Goal: Task Accomplishment & Management: Manage account settings

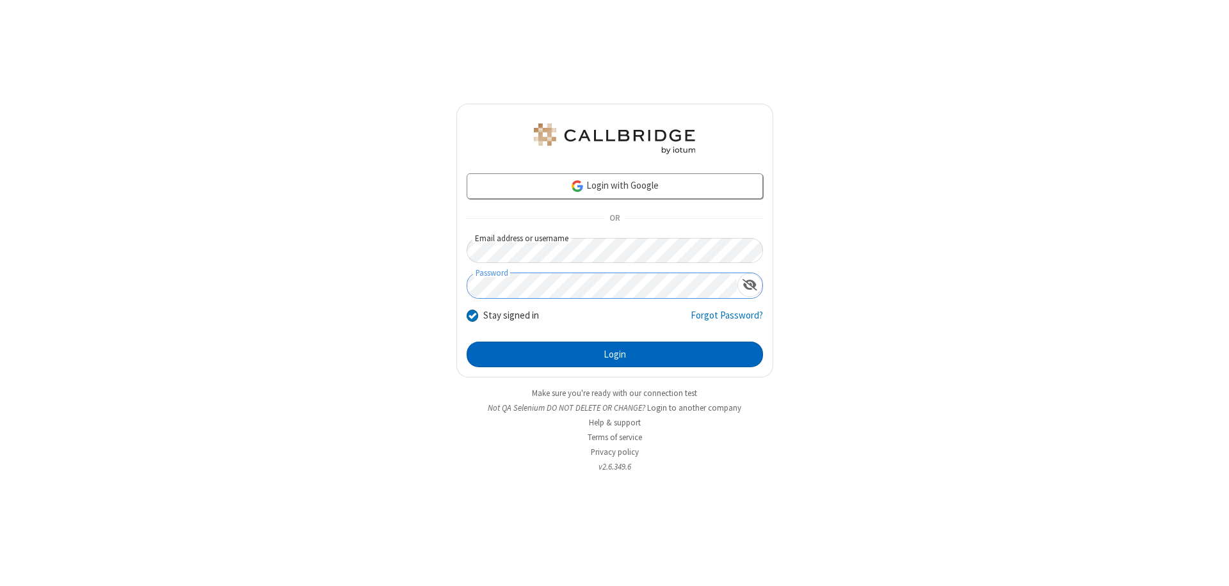
click at [615, 355] on button "Login" at bounding box center [615, 355] width 296 height 26
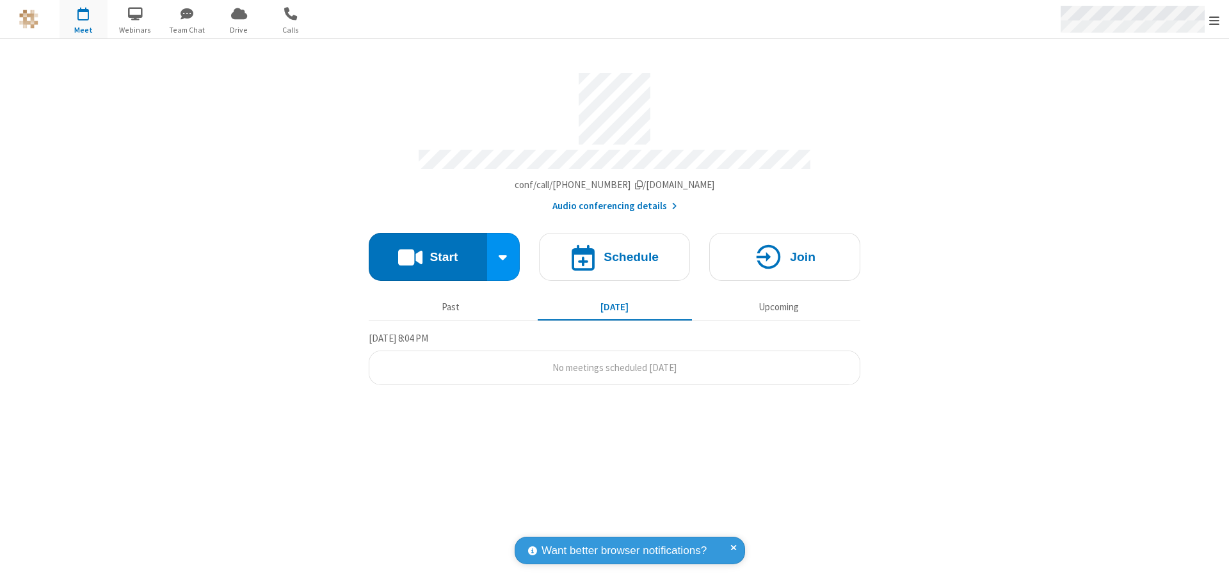
click at [1214, 20] on span "Open menu" at bounding box center [1214, 20] width 10 height 13
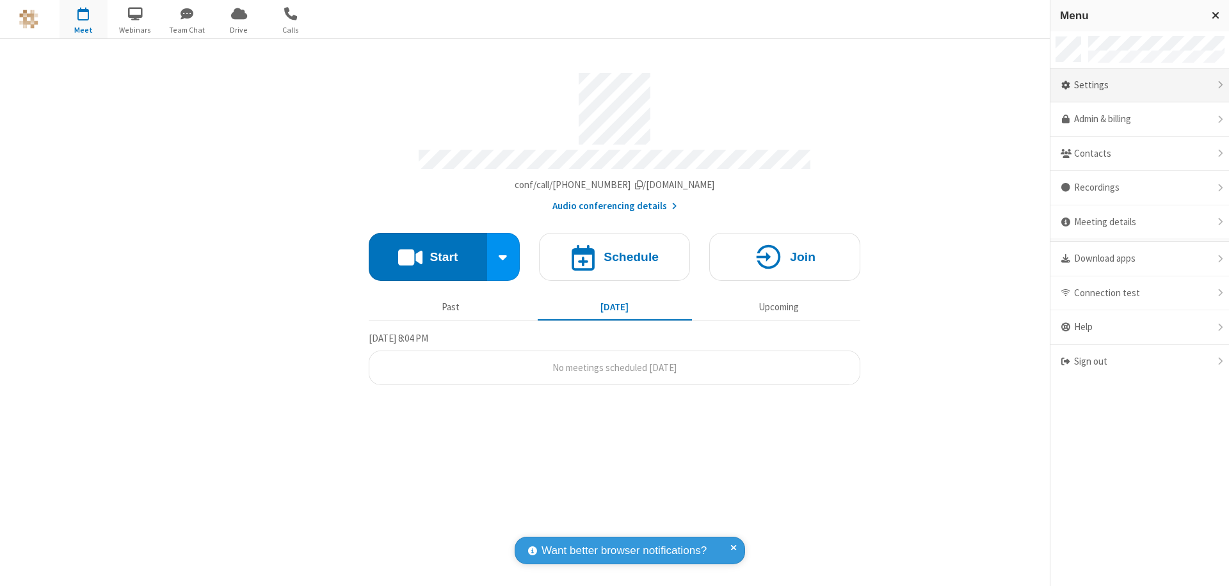
click at [1140, 85] on div "Settings" at bounding box center [1140, 85] width 179 height 35
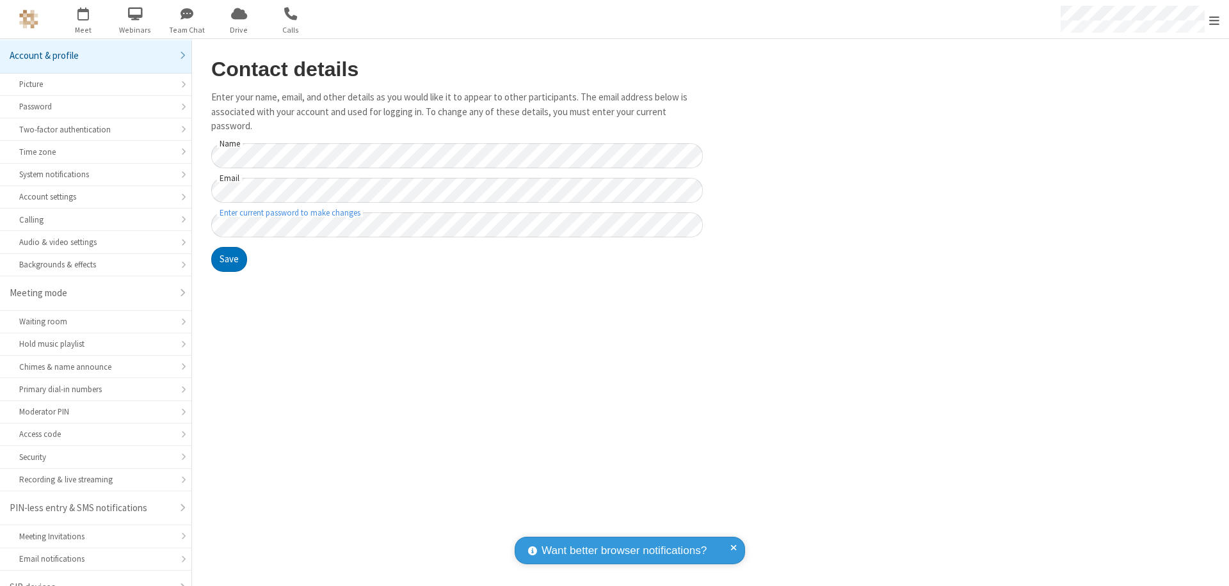
scroll to position [18, 0]
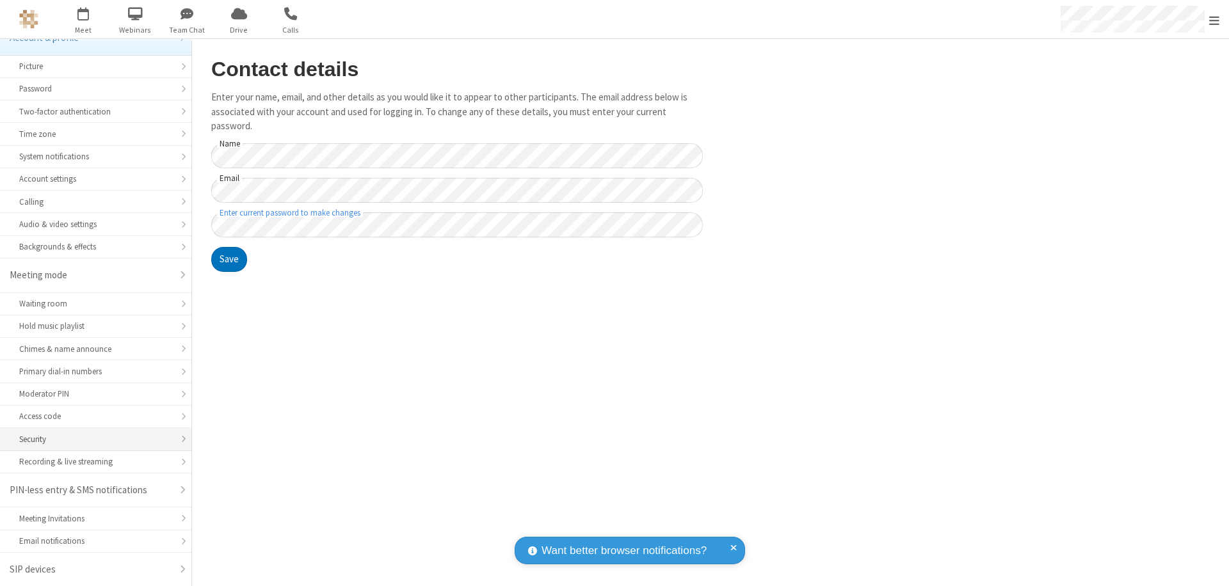
click at [91, 439] on div "Security" at bounding box center [95, 439] width 153 height 12
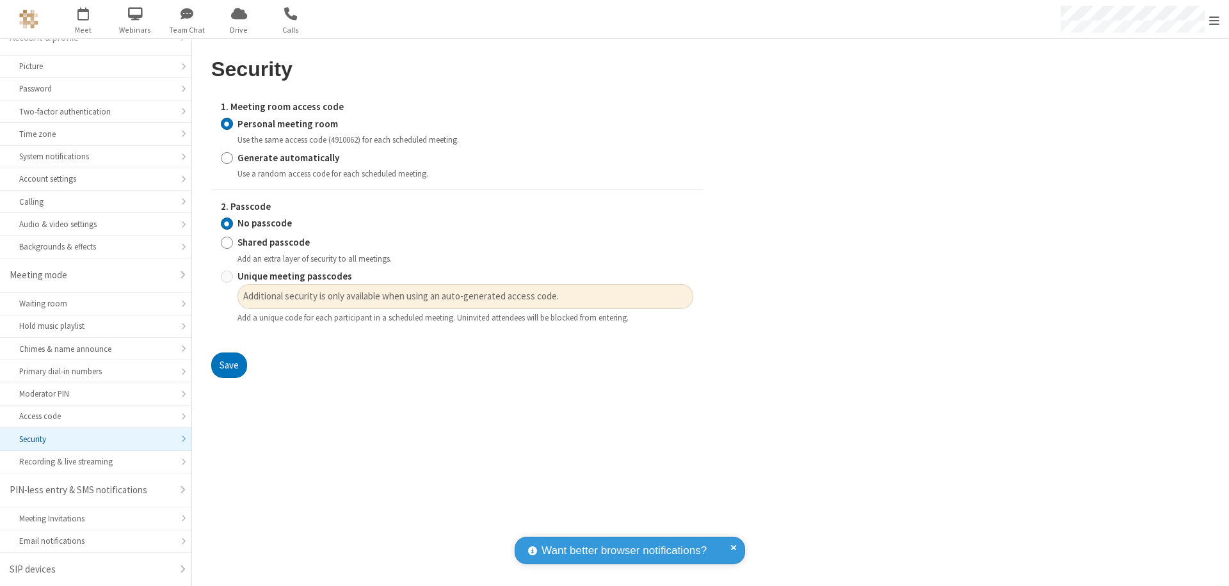
click at [227, 157] on input "Generate automatically" at bounding box center [227, 157] width 12 height 13
radio input "true"
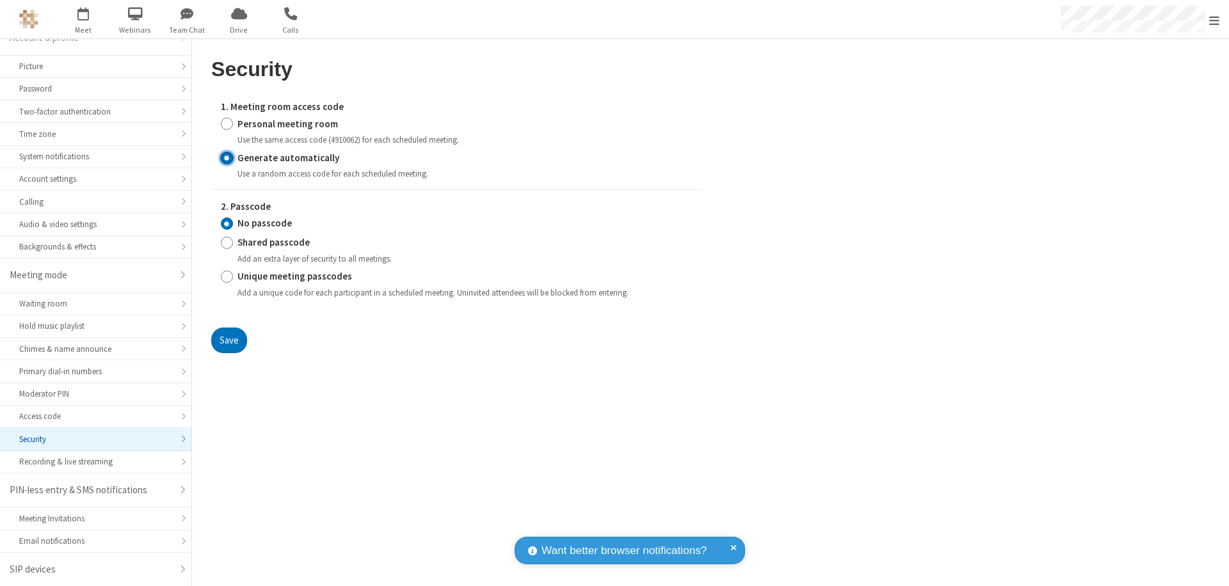
click at [227, 243] on input "Shared passcode" at bounding box center [227, 242] width 12 height 13
radio input "true"
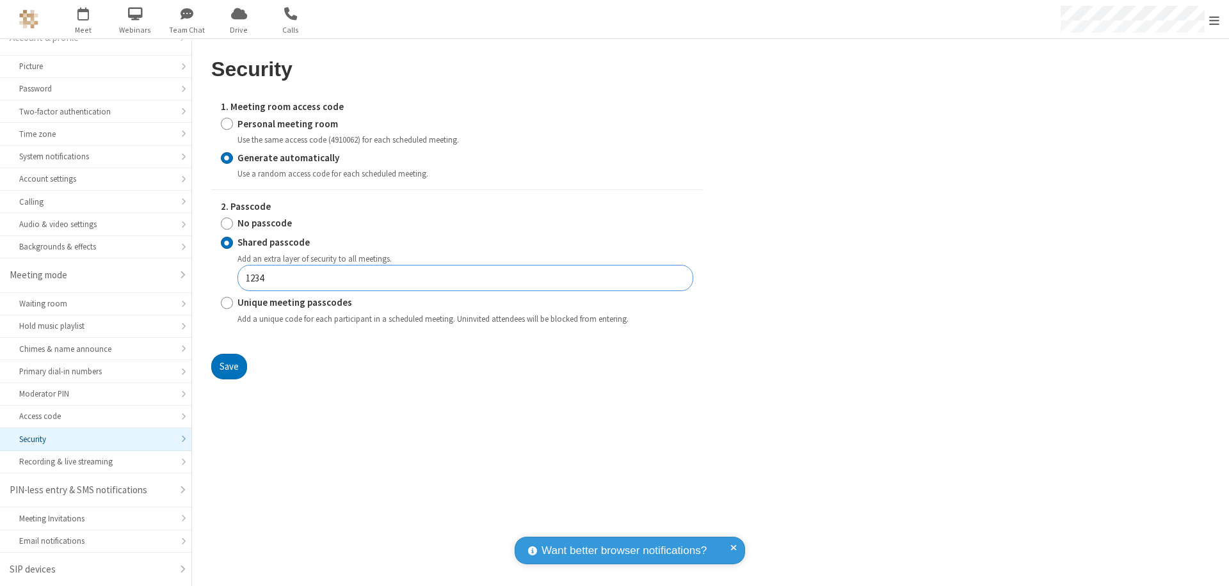
type input "1234"
click at [229, 366] on button "Save" at bounding box center [229, 367] width 36 height 26
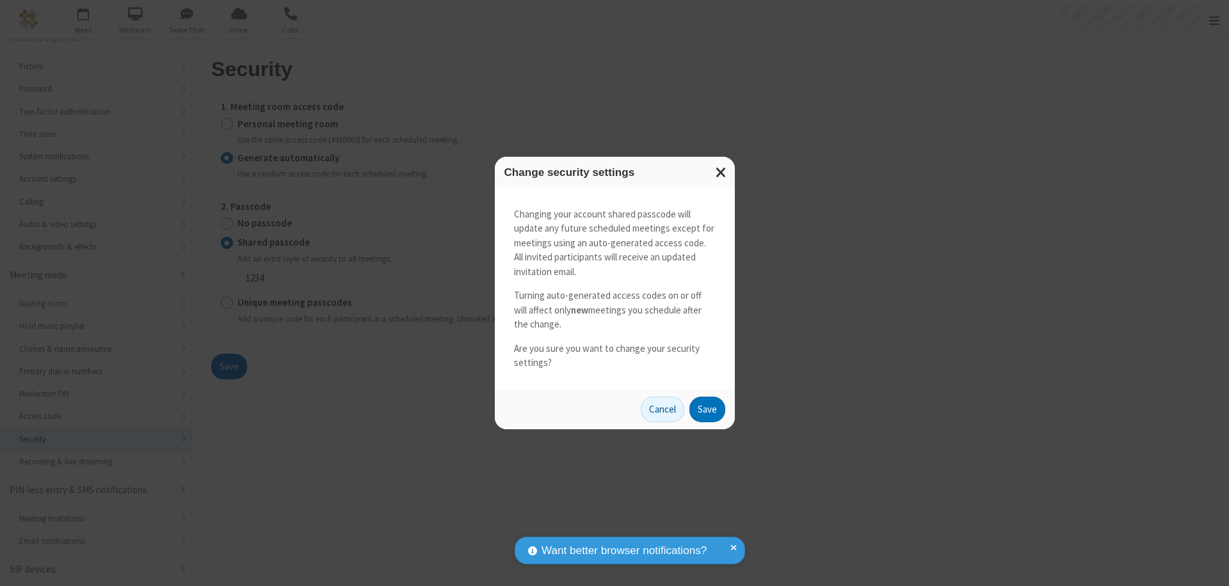
click at [707, 409] on button "Save" at bounding box center [707, 410] width 36 height 26
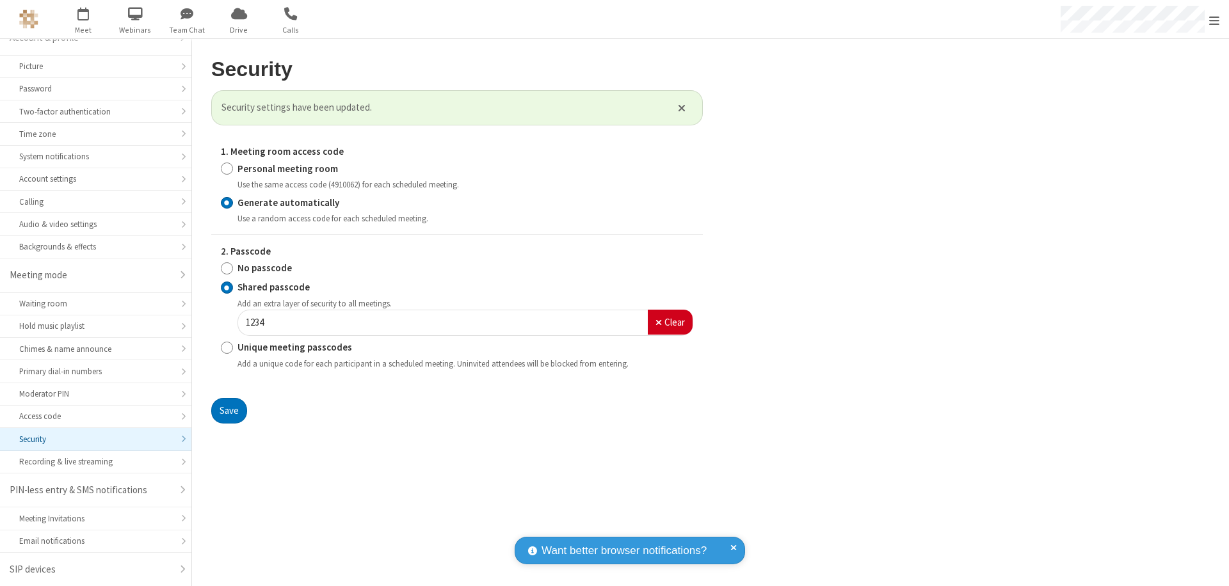
click at [1214, 20] on span "Open menu" at bounding box center [1214, 20] width 10 height 13
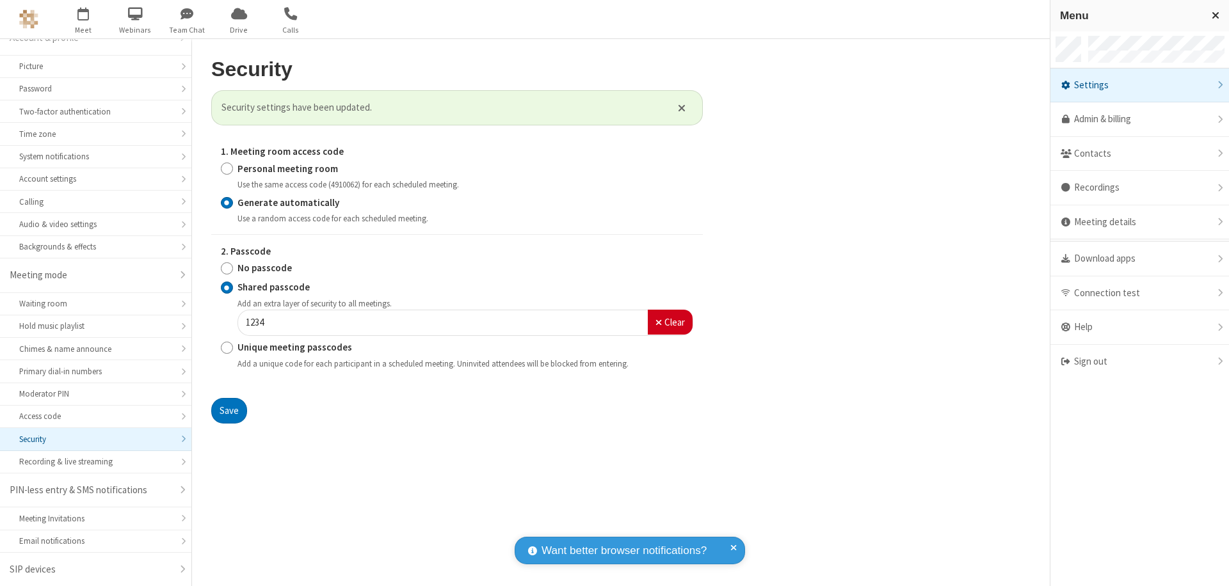
click at [83, 19] on span "button" at bounding box center [84, 14] width 48 height 22
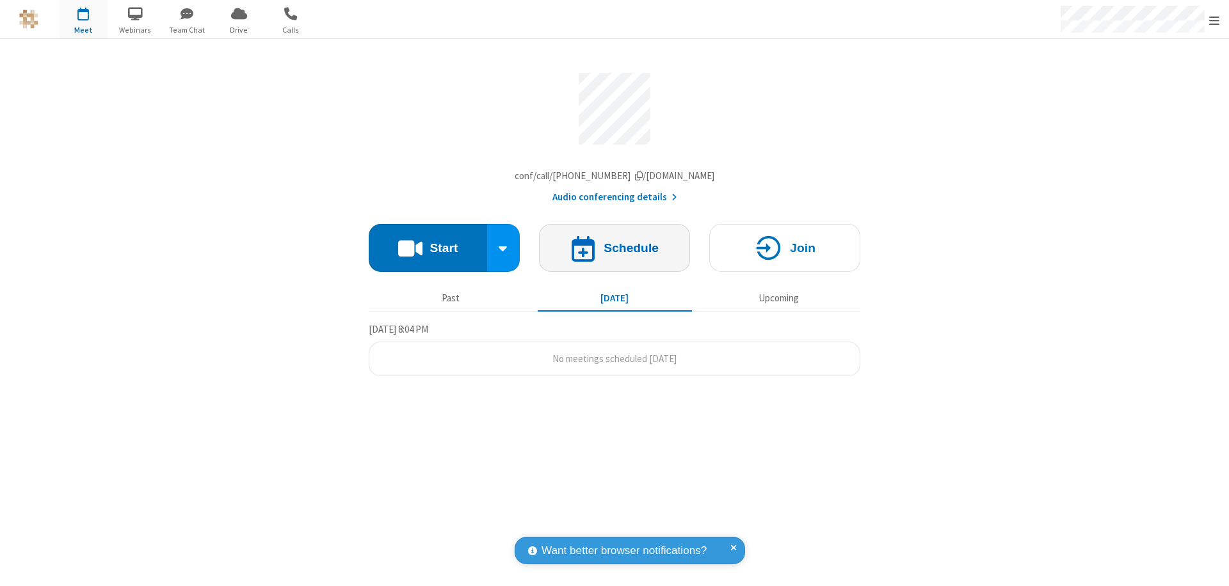
click at [615, 251] on h4 "Schedule" at bounding box center [631, 248] width 55 height 12
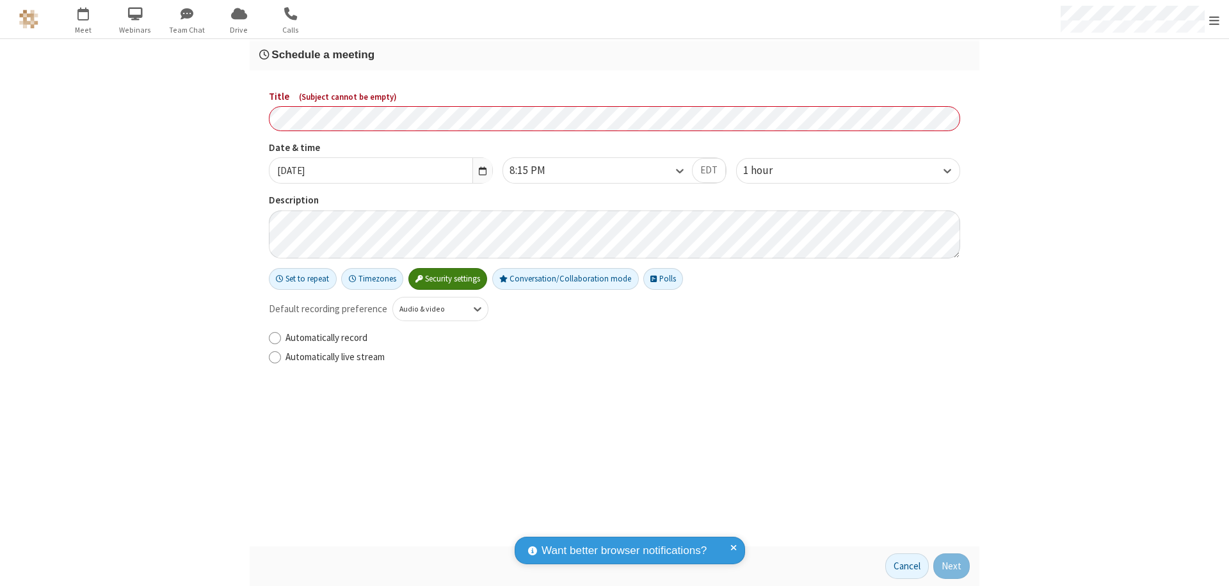
click at [615, 54] on h3 "Schedule a meeting" at bounding box center [614, 55] width 711 height 12
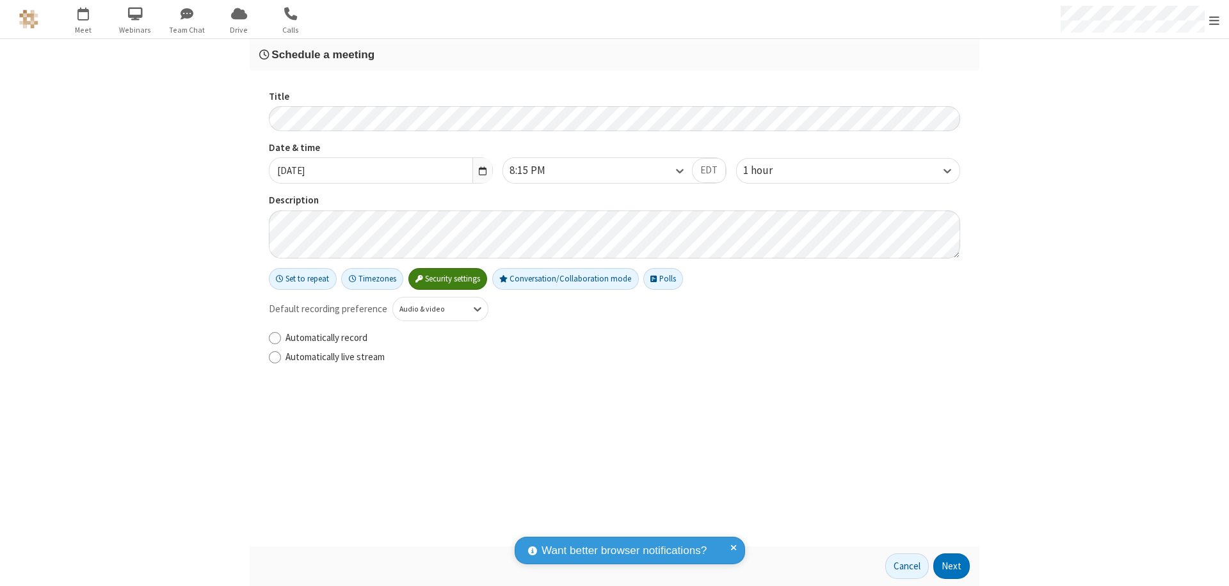
click at [952, 567] on button "Next" at bounding box center [951, 567] width 36 height 26
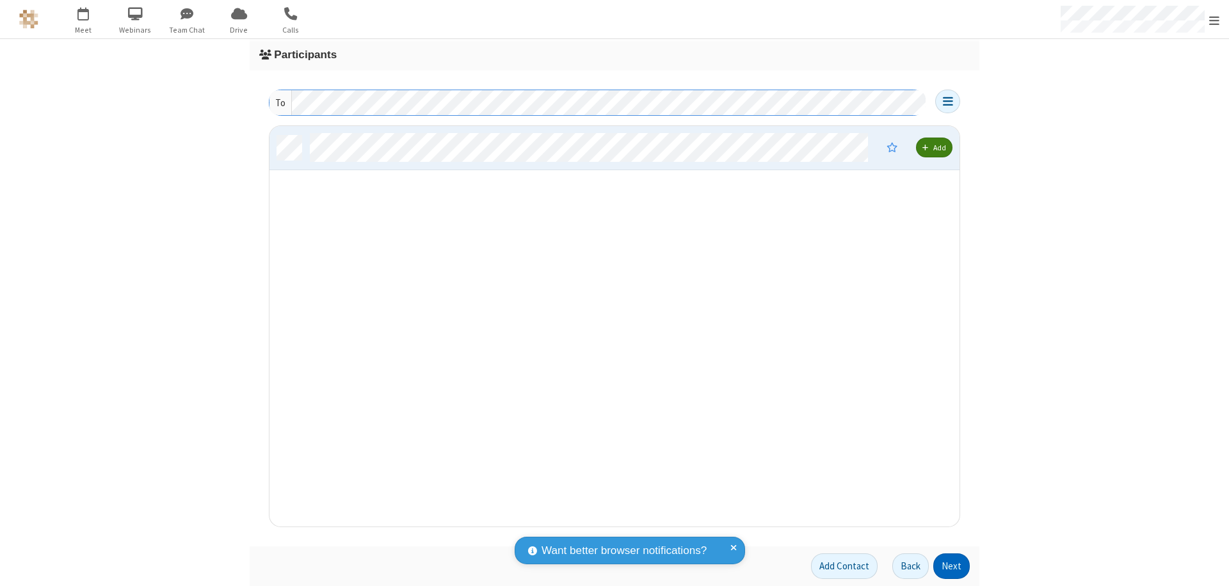
click at [952, 567] on button "Next" at bounding box center [951, 567] width 36 height 26
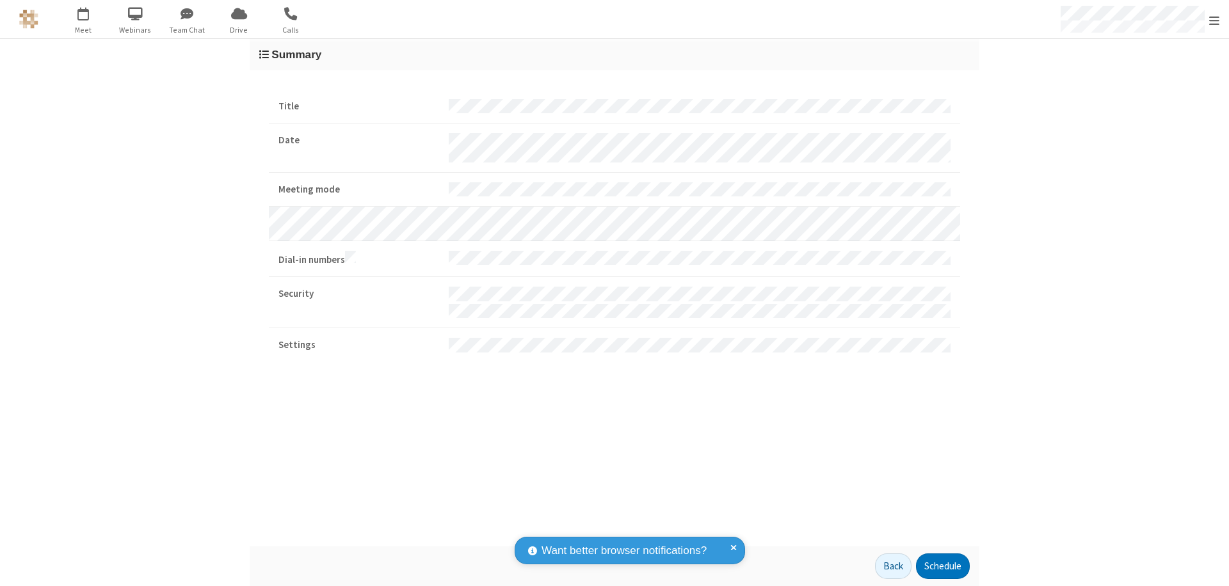
click at [942, 567] on button "Schedule" at bounding box center [943, 567] width 54 height 26
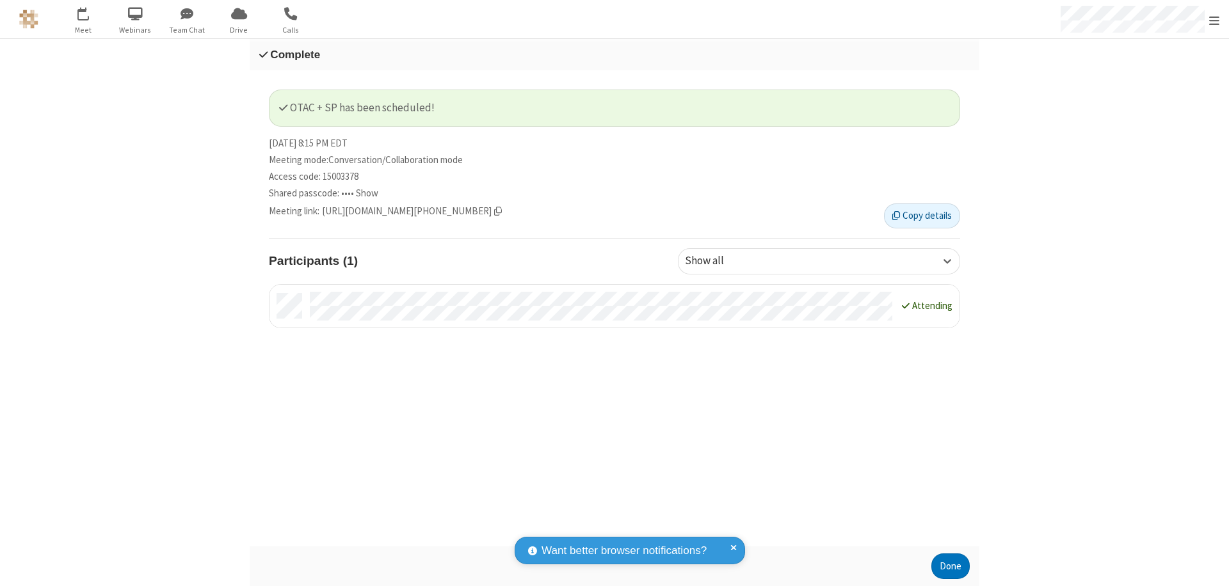
click at [1214, 19] on span "Open menu" at bounding box center [1214, 20] width 10 height 13
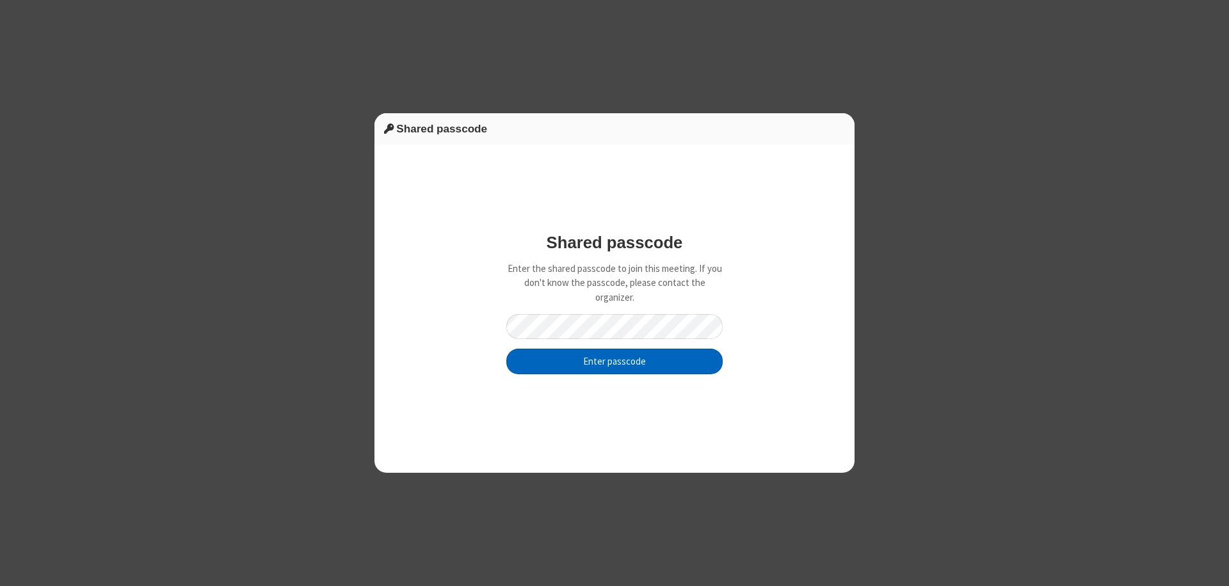
click at [615, 361] on button "Enter passcode" at bounding box center [614, 362] width 216 height 26
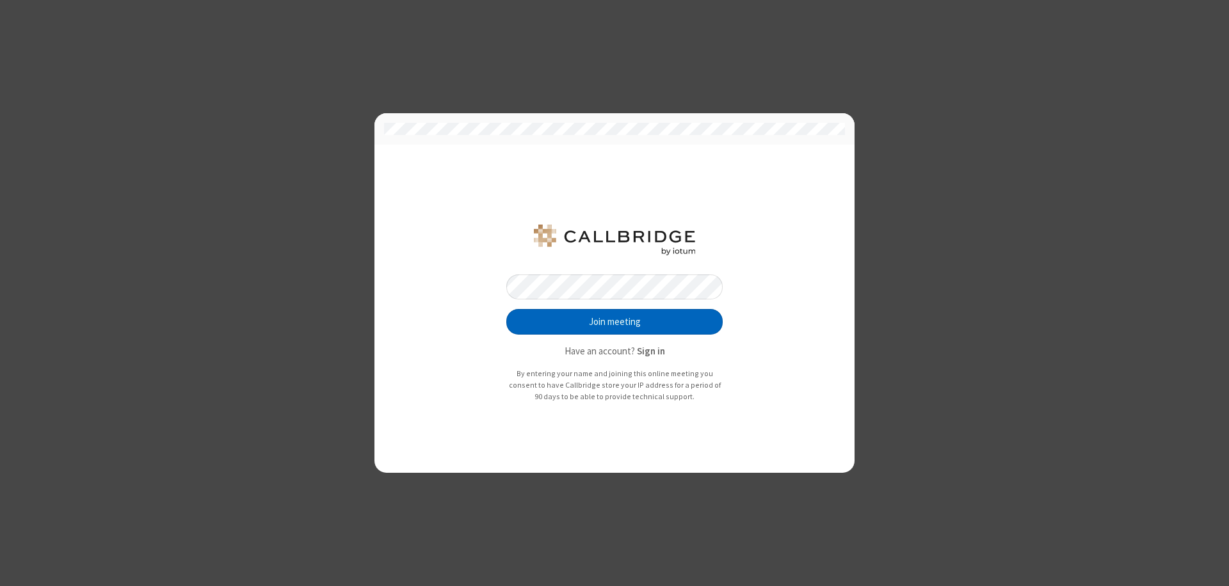
click at [615, 322] on button "Join meeting" at bounding box center [614, 322] width 216 height 26
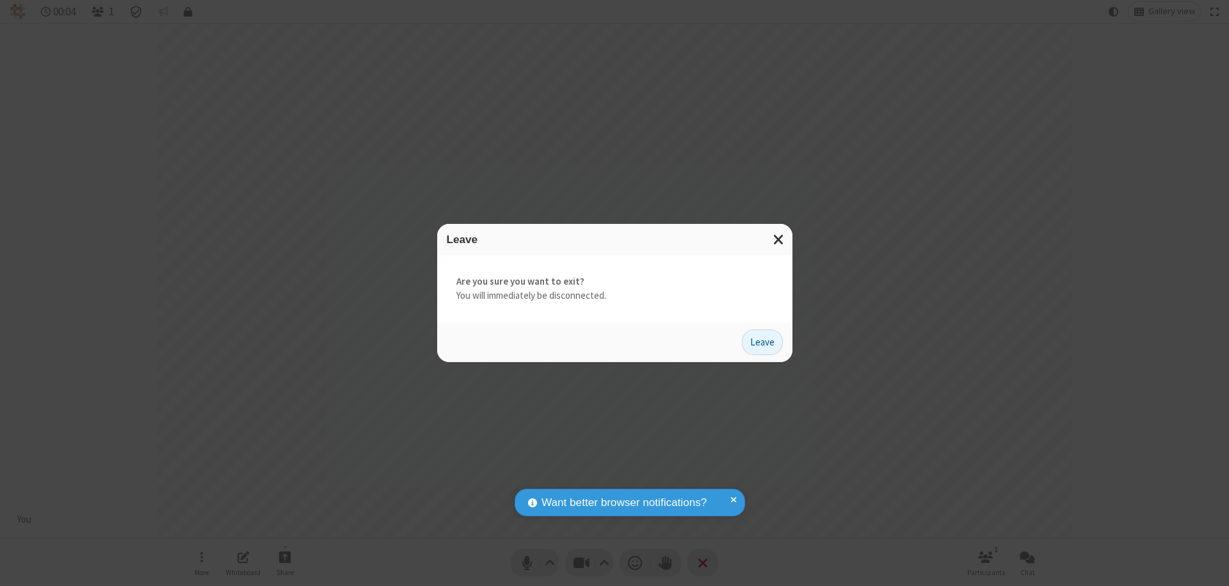
click at [762, 342] on button "Leave" at bounding box center [762, 343] width 41 height 26
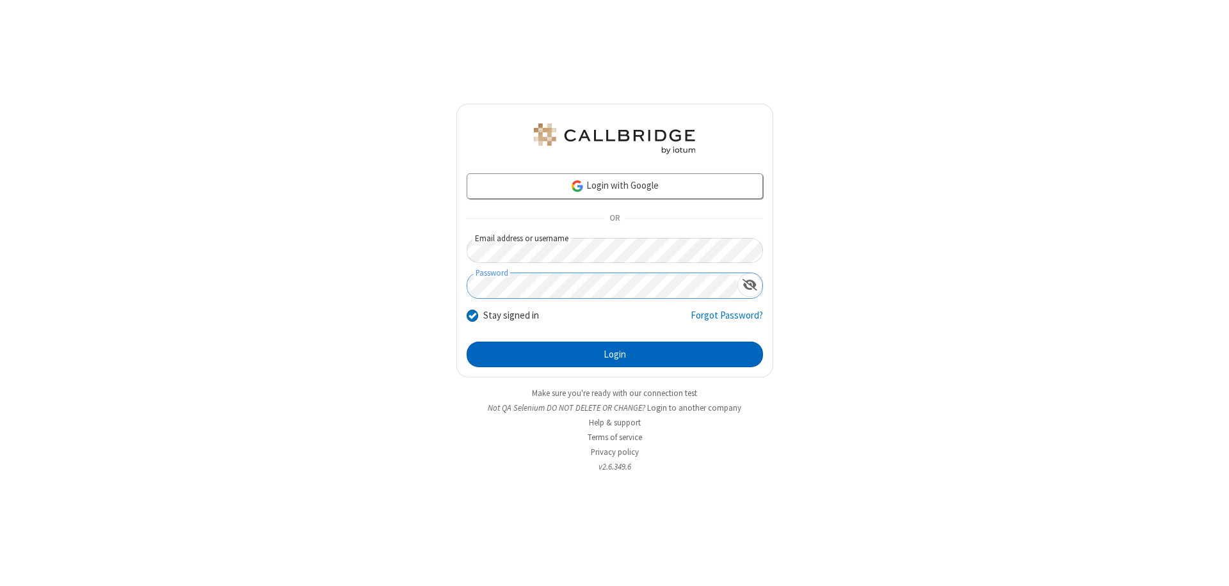
click at [615, 355] on button "Login" at bounding box center [615, 355] width 296 height 26
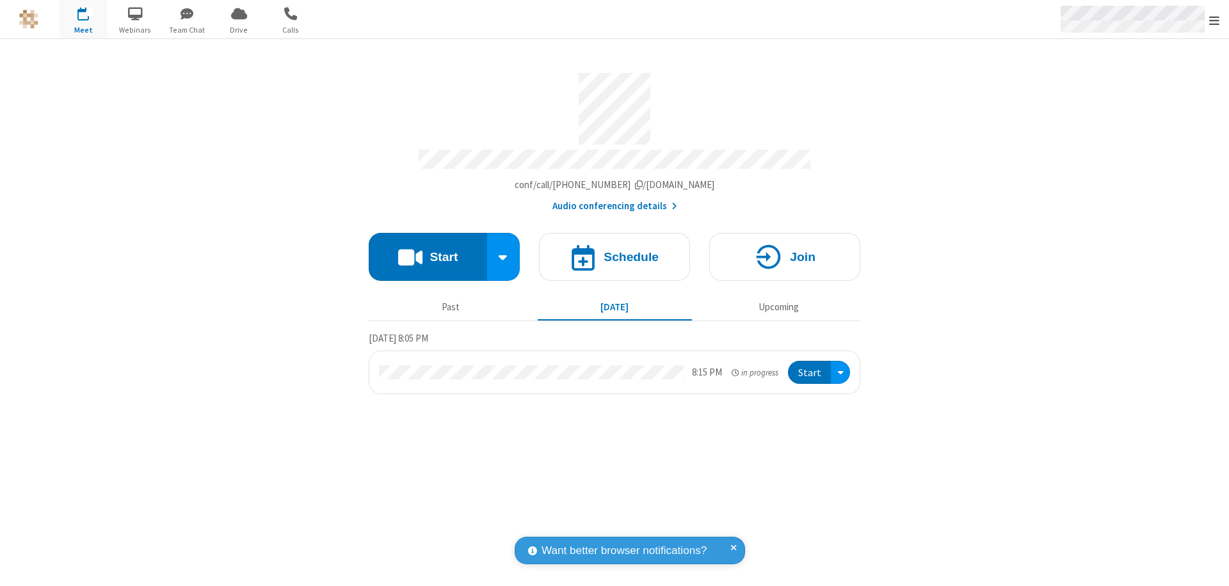
click at [1214, 20] on span "Open menu" at bounding box center [1214, 20] width 10 height 13
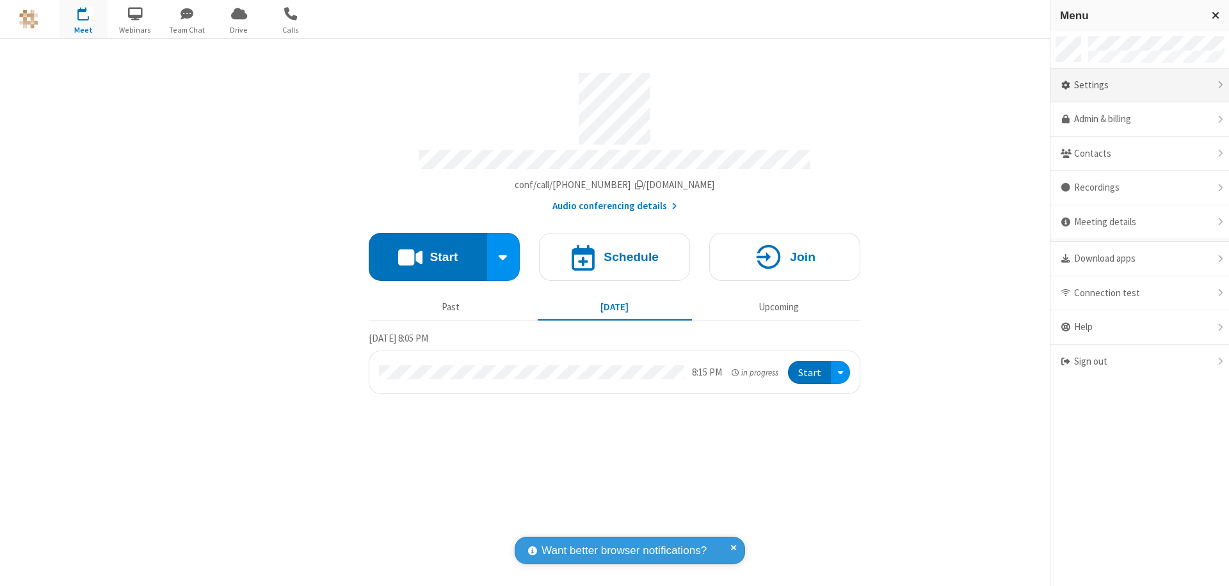
click at [1140, 85] on div "Settings" at bounding box center [1140, 85] width 179 height 35
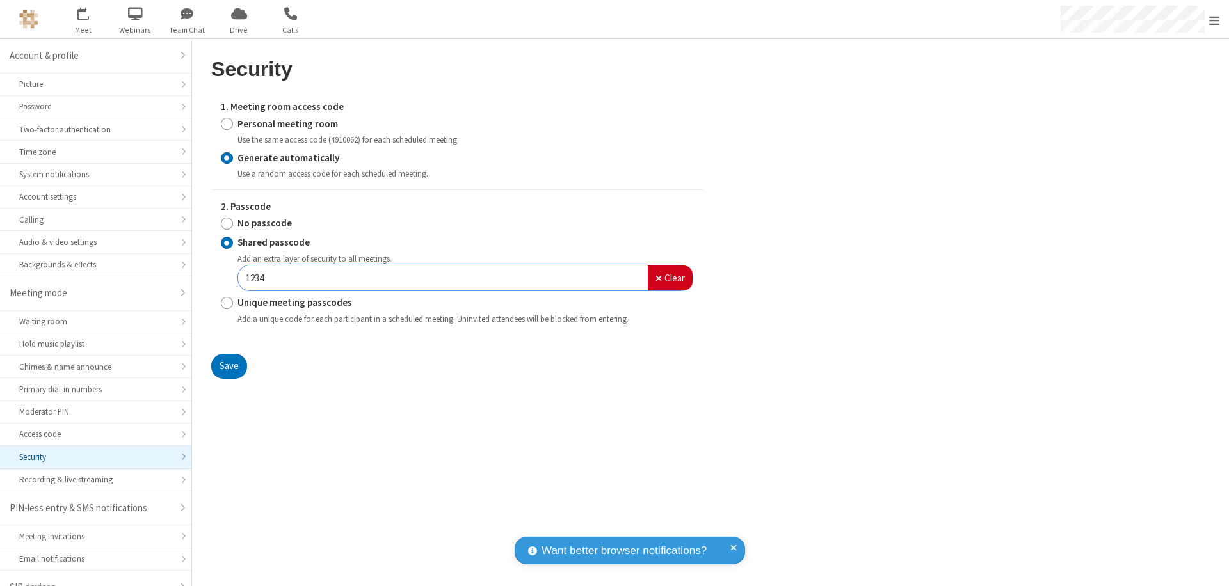
scroll to position [18, 0]
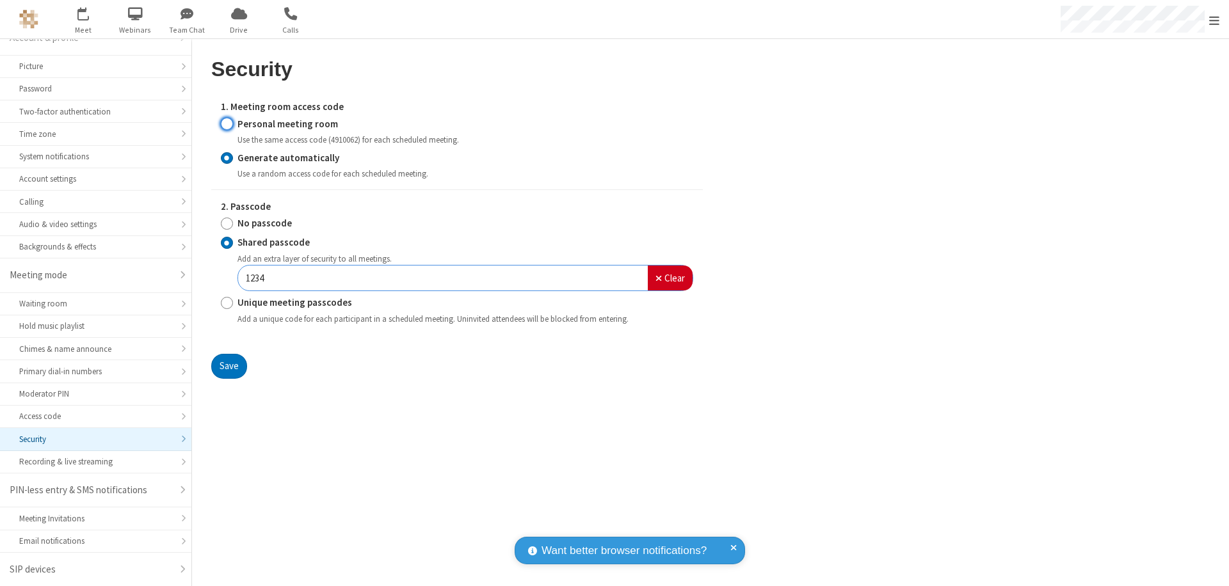
click at [227, 124] on input "Personal meeting room" at bounding box center [227, 123] width 12 height 13
radio input "true"
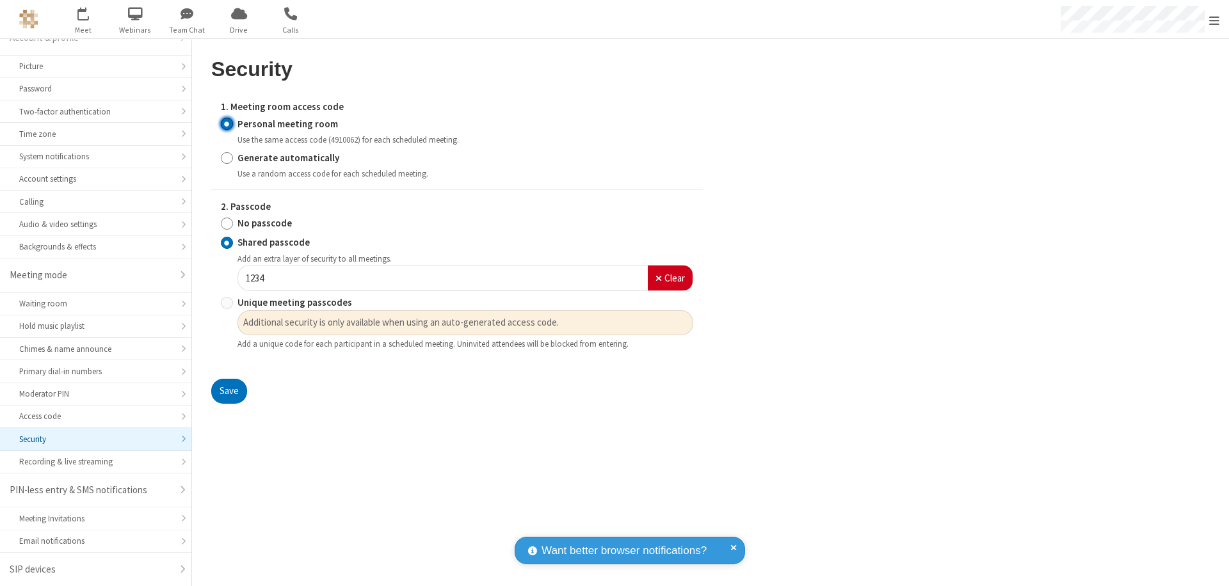
click at [227, 223] on input "No passcode" at bounding box center [227, 223] width 12 height 13
radio input "true"
click at [229, 379] on button "Save" at bounding box center [229, 392] width 36 height 26
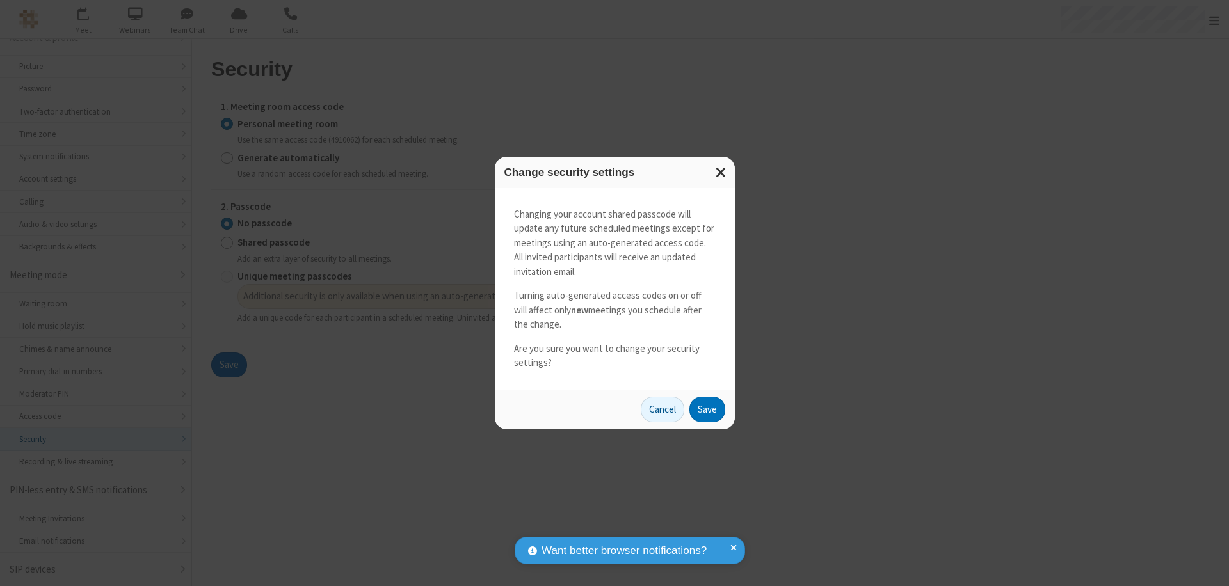
click at [707, 409] on button "Save" at bounding box center [707, 410] width 36 height 26
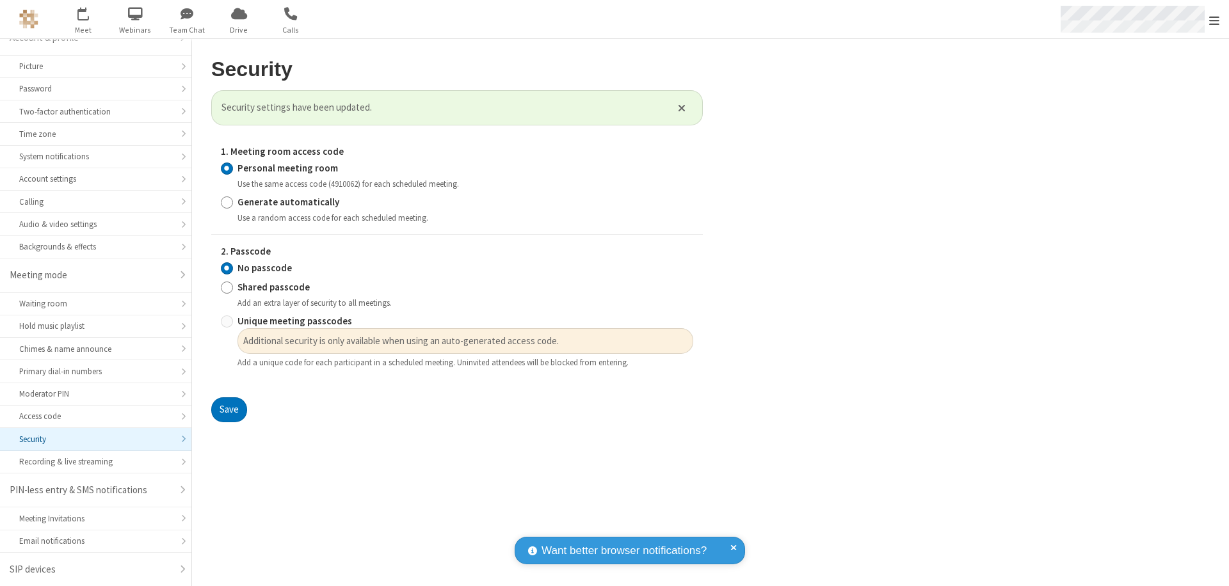
click at [1214, 19] on span "Open menu" at bounding box center [1214, 20] width 10 height 13
